Goal: Find specific page/section: Find specific page/section

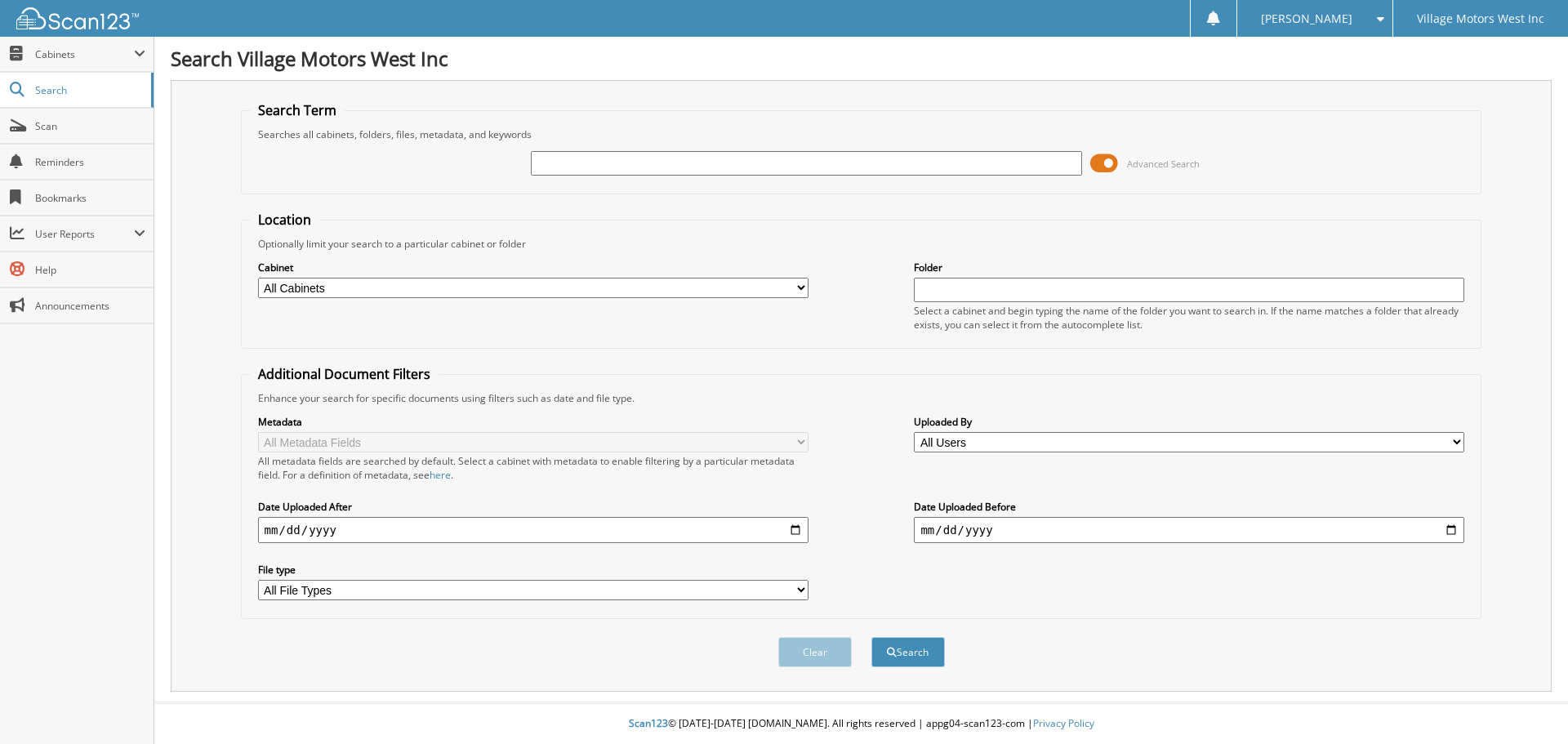
click at [572, 162] on input "text" at bounding box center [806, 163] width 551 height 25
type input "114211"
click at [872, 637] on button "Search" at bounding box center [908, 651] width 73 height 30
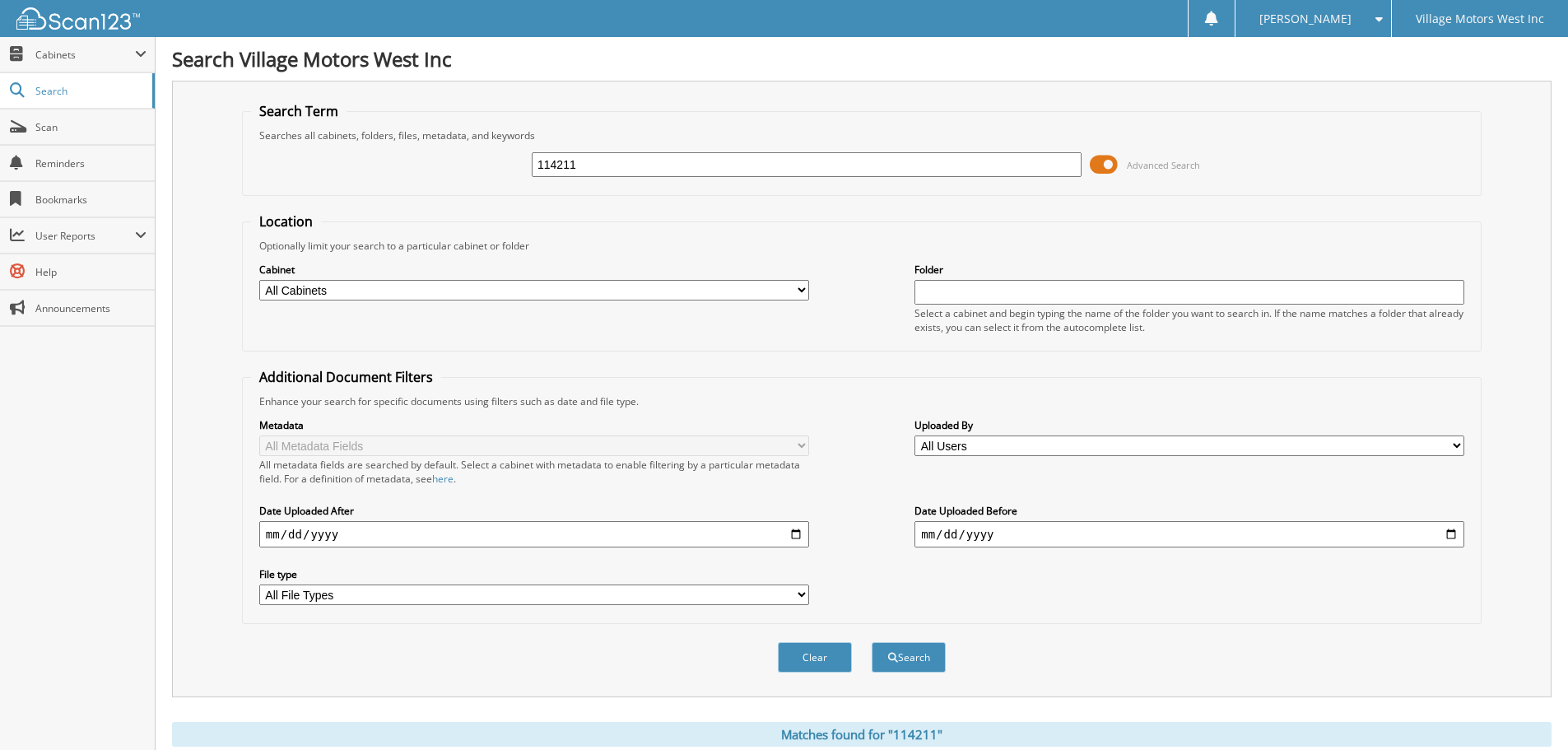
scroll to position [271, 0]
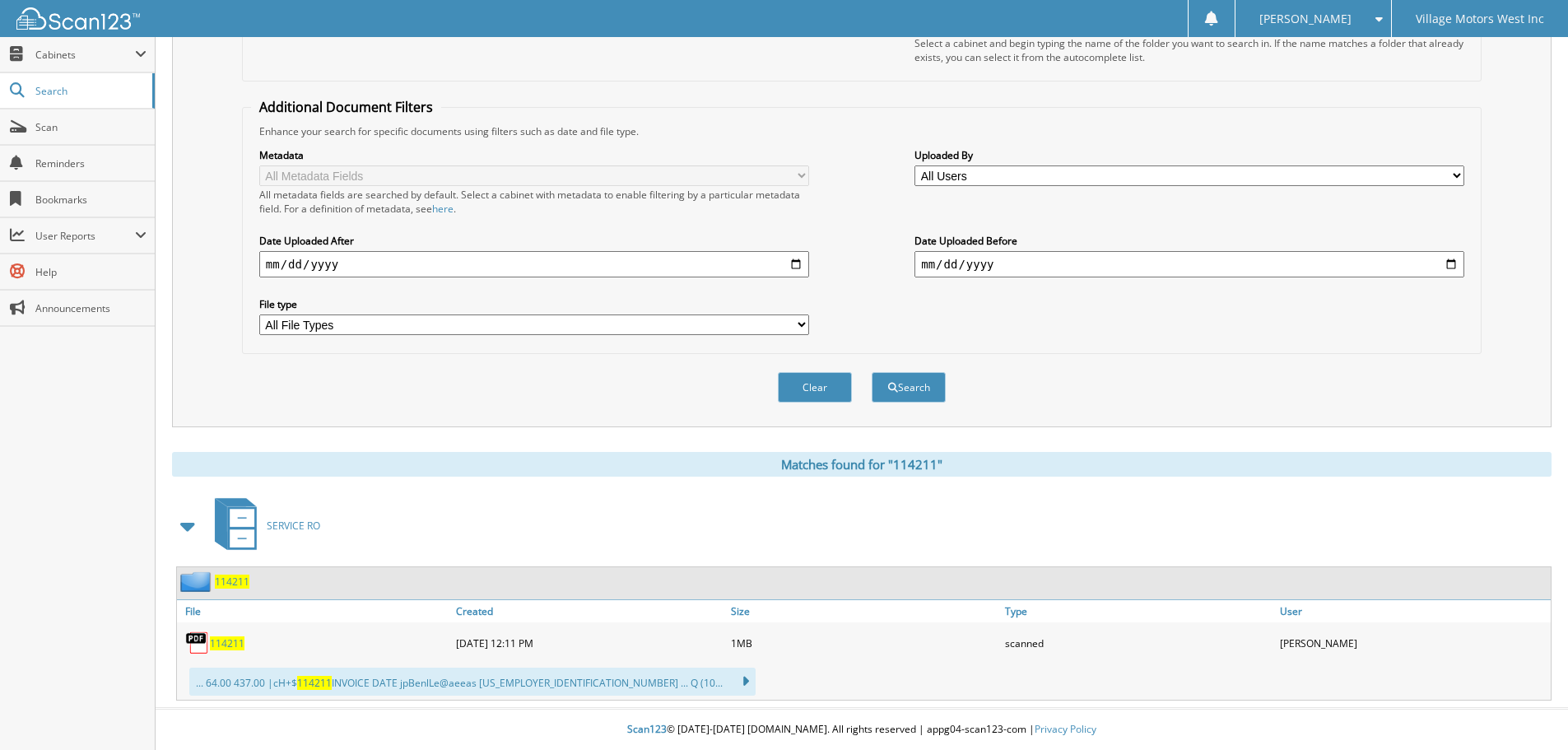
click at [228, 644] on span "114211" at bounding box center [227, 644] width 34 height 14
